Goal: Obtain resource: Download file/media

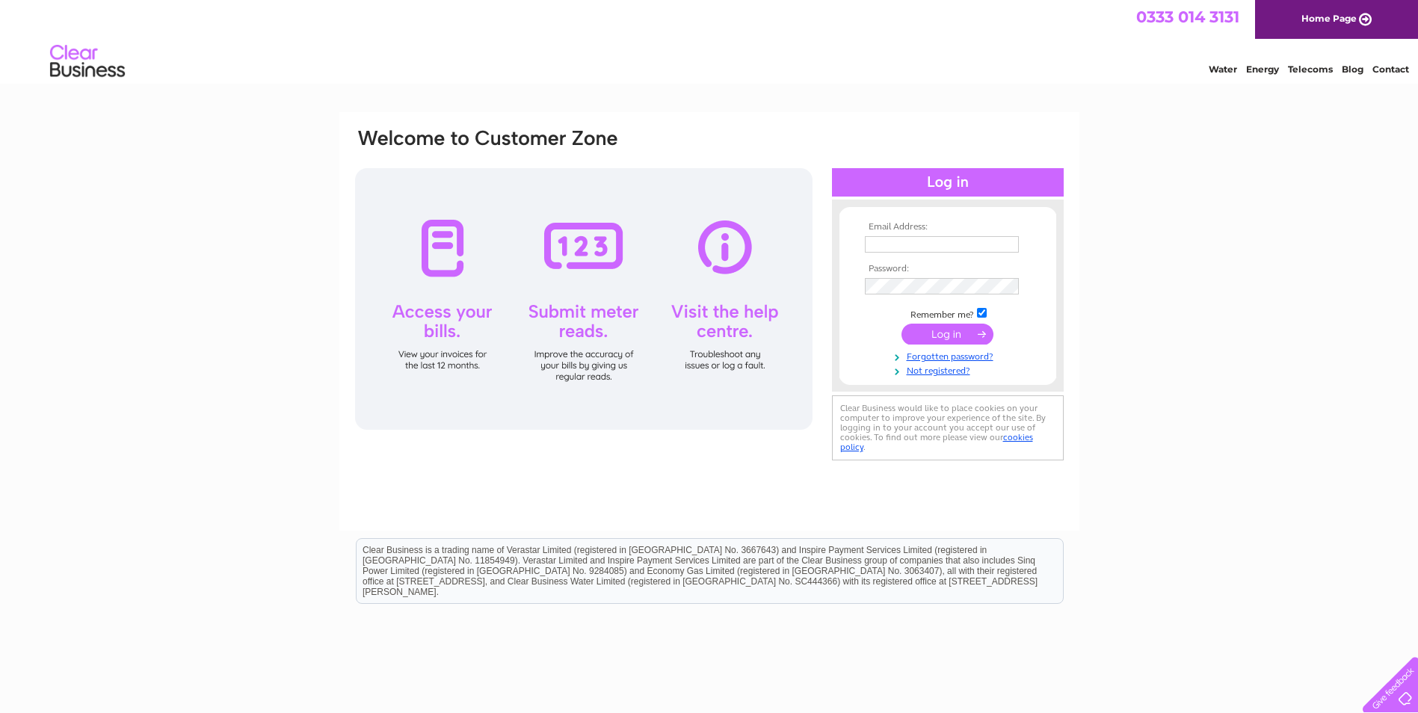
type input "adele.millar@jsmart.co.uk"
click at [945, 337] on input "submit" at bounding box center [947, 334] width 92 height 21
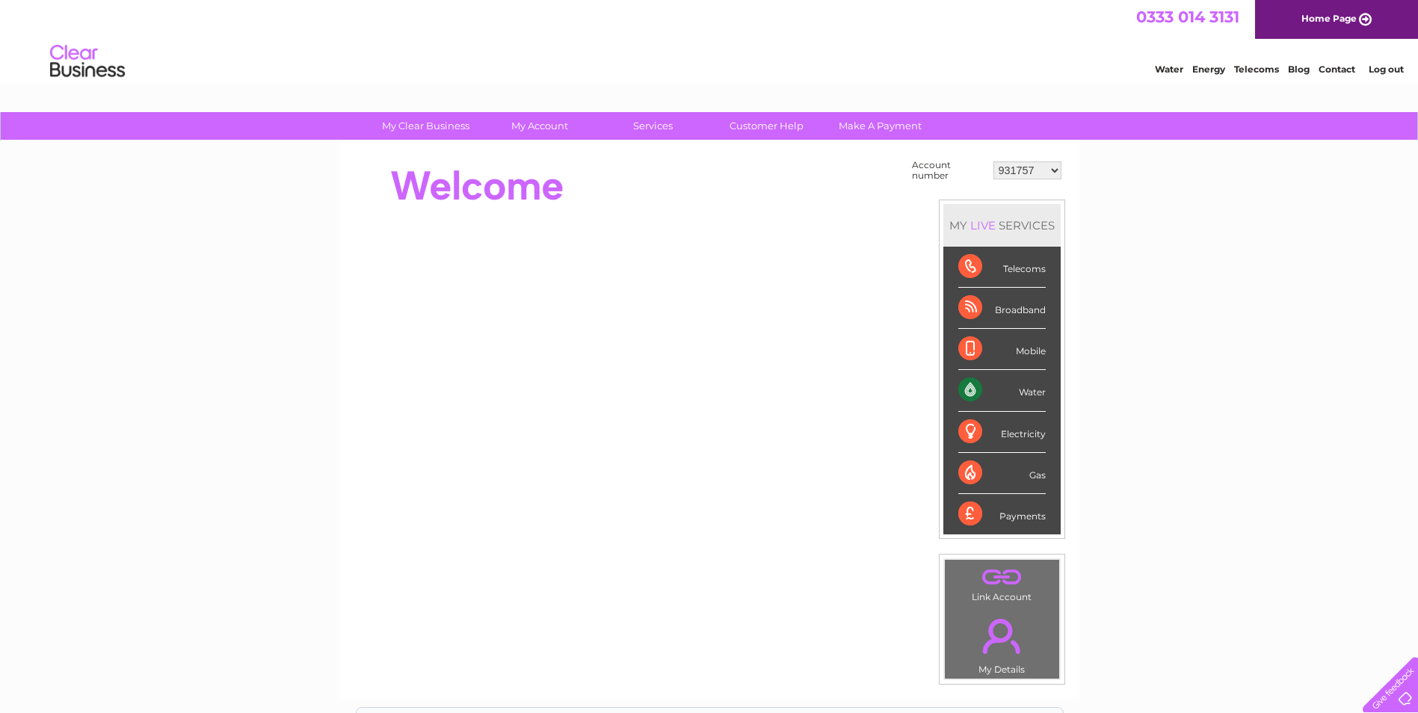
click at [1058, 166] on select "931757 1139086 1142109 1143758 1151714 1153192 30291599 30291600 30303584 30305…" at bounding box center [1027, 170] width 68 height 18
select select "30305051"
click at [993, 161] on select "931757 1139086 1142109 1143758 1151714 1153192 30291599 30291600 30303584 30305…" at bounding box center [1027, 170] width 68 height 18
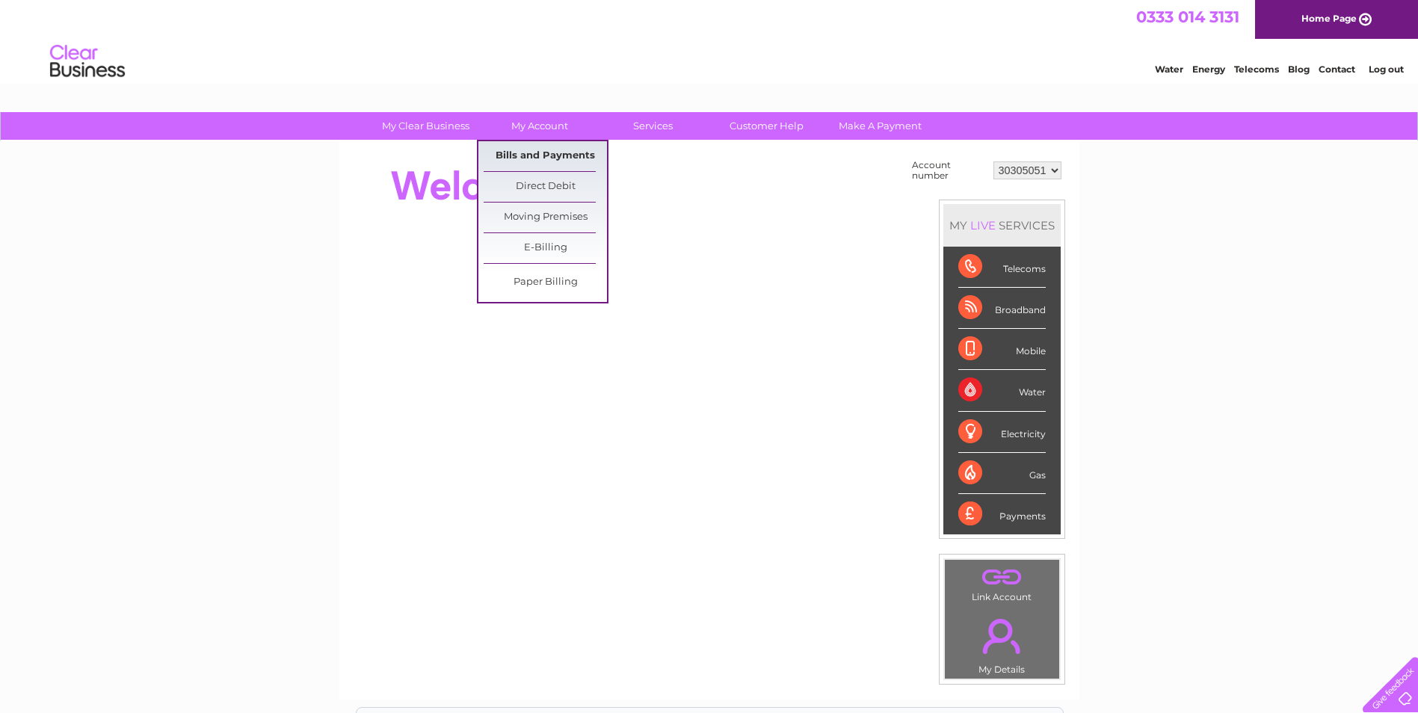
click at [565, 158] on link "Bills and Payments" at bounding box center [545, 156] width 123 height 30
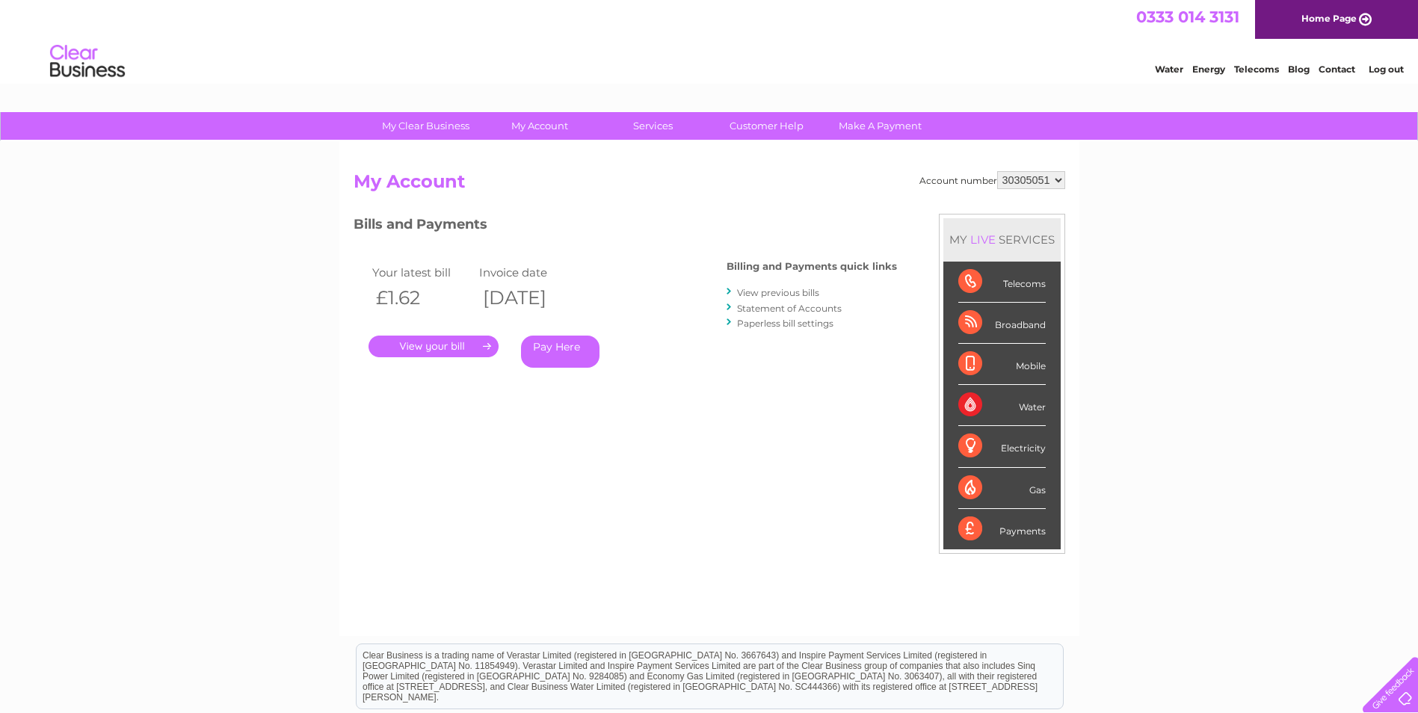
click at [469, 339] on link "." at bounding box center [433, 347] width 130 height 22
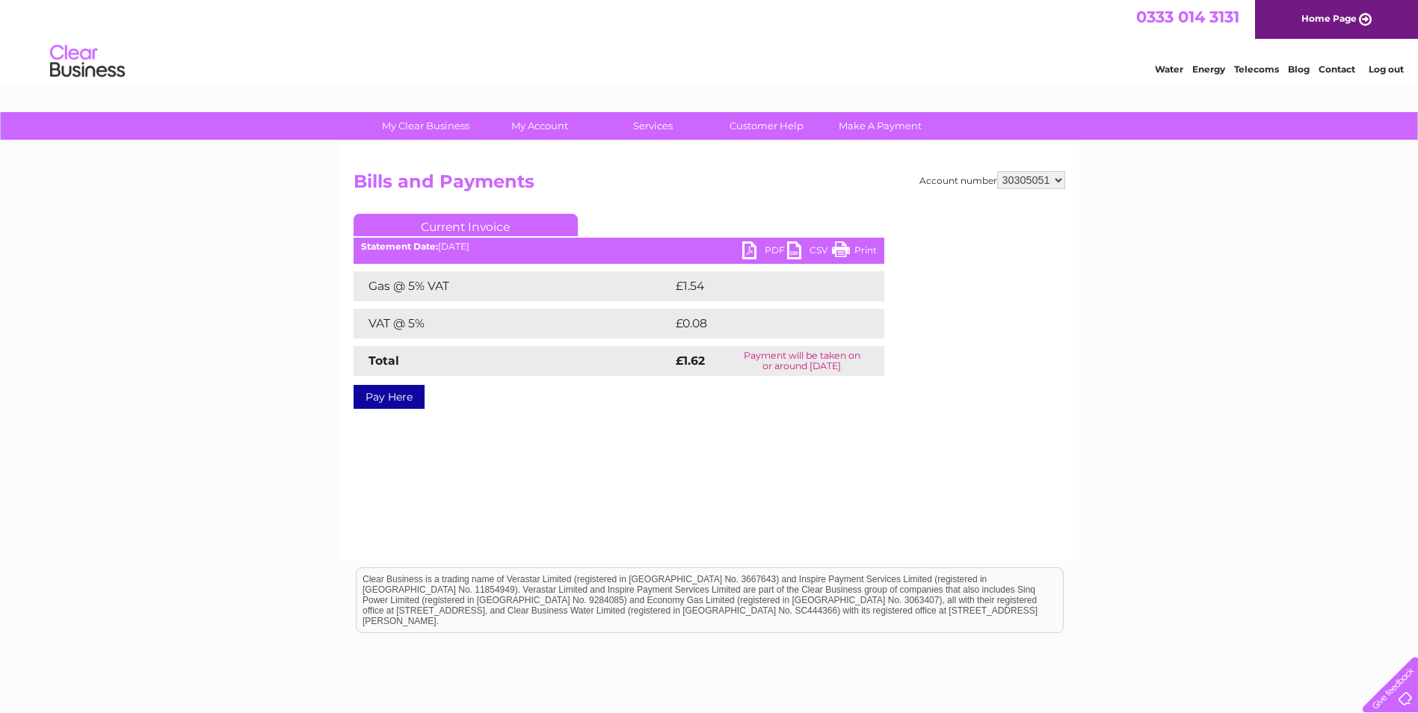
click at [739, 253] on div "PDF CSV Print Statement Date: 09/09/2025" at bounding box center [619, 252] width 531 height 22
click at [761, 244] on link "PDF" at bounding box center [764, 252] width 45 height 22
